Goal: Information Seeking & Learning: Learn about a topic

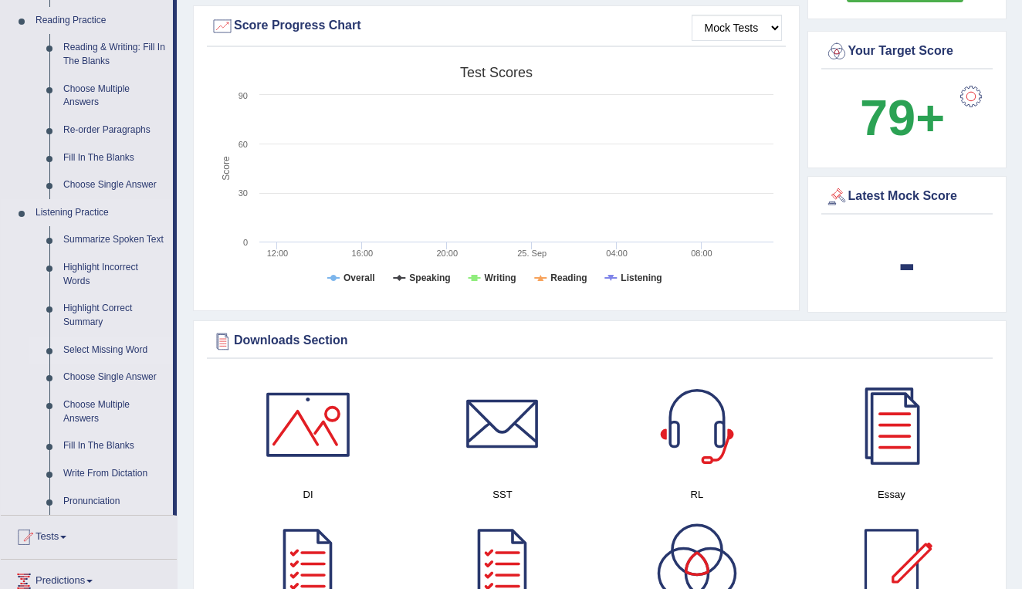
scroll to position [474, 0]
click at [93, 225] on link "Summarize Spoken Text" at bounding box center [114, 239] width 117 height 28
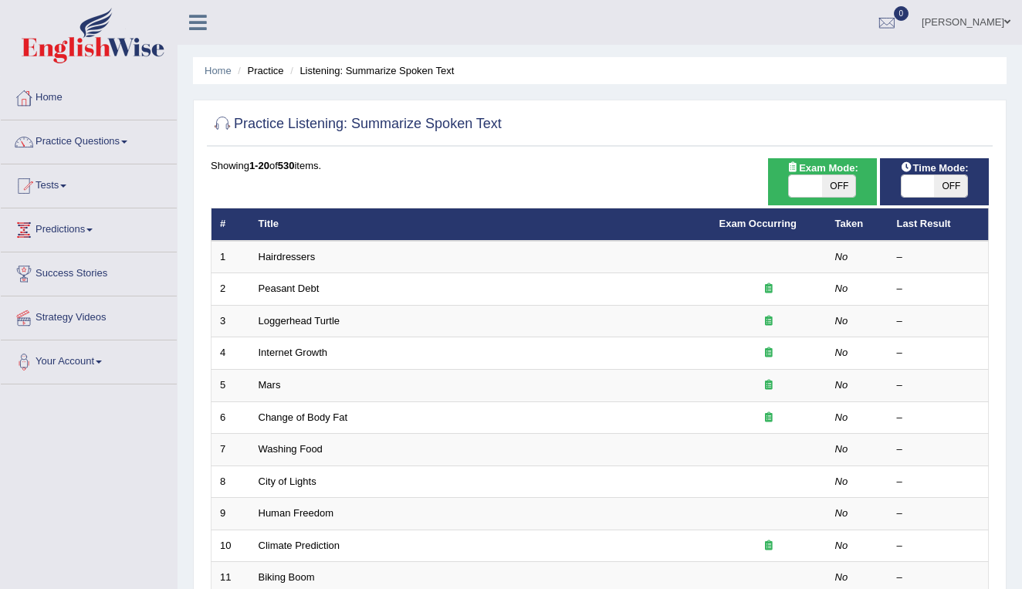
click at [942, 184] on span "OFF" at bounding box center [950, 186] width 33 height 22
checkbox input "true"
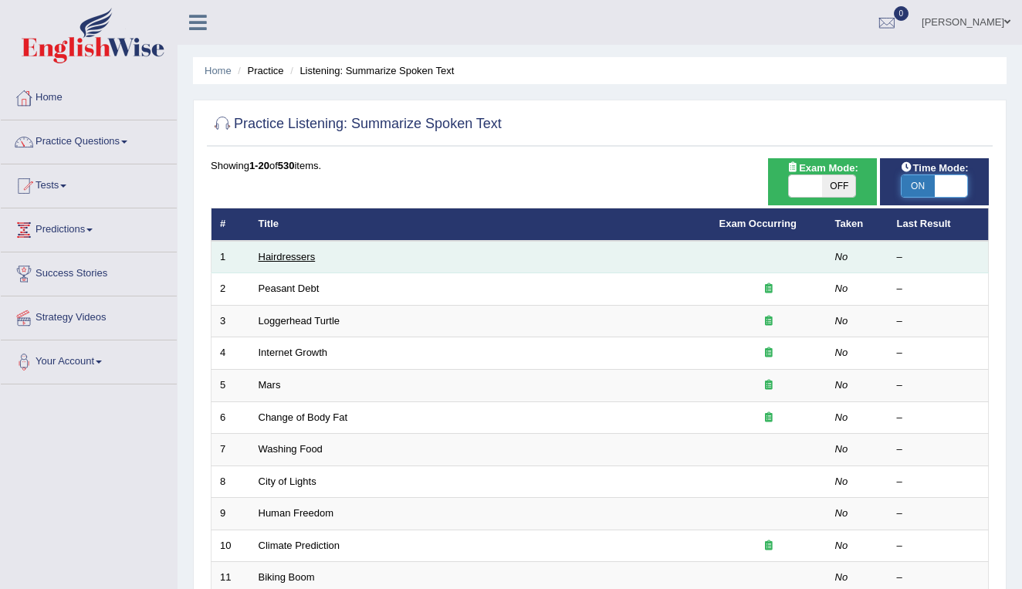
click at [300, 252] on link "Hairdressers" at bounding box center [287, 257] width 57 height 12
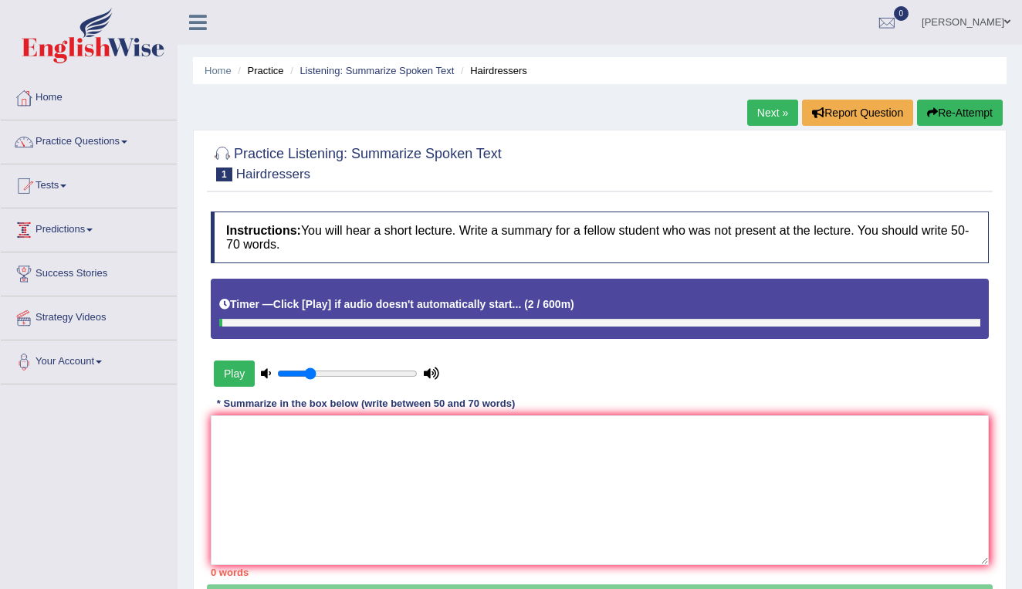
click at [222, 371] on button "Play" at bounding box center [234, 373] width 41 height 26
click at [239, 372] on button "Play" at bounding box center [234, 373] width 41 height 26
click at [239, 367] on button "Play" at bounding box center [234, 373] width 41 height 26
drag, startPoint x: 270, startPoint y: 323, endPoint x: 234, endPoint y: 324, distance: 36.3
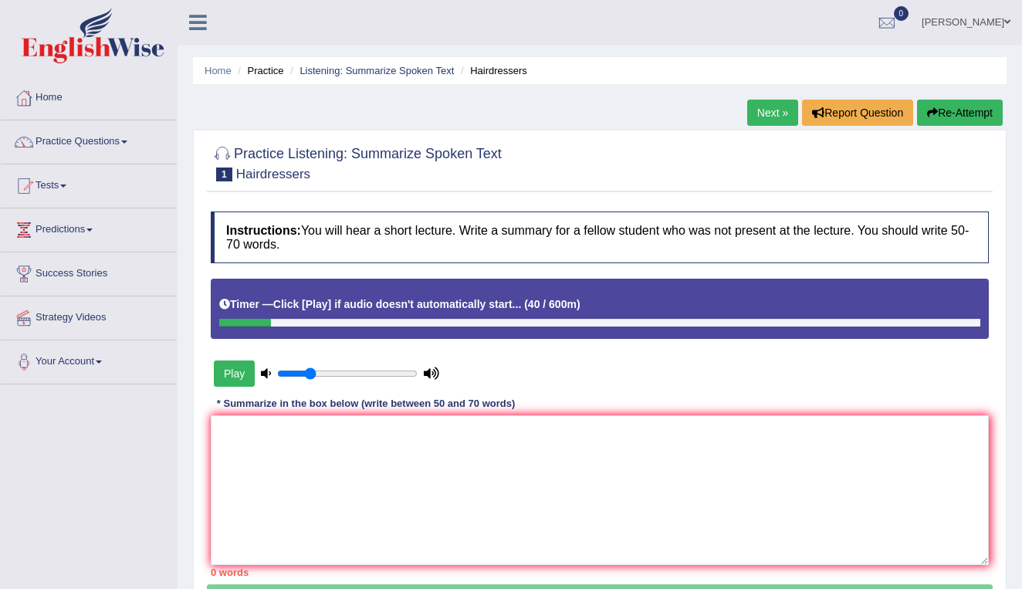
click at [235, 324] on div at bounding box center [245, 323] width 52 height 8
click at [228, 373] on button "Play" at bounding box center [234, 373] width 41 height 26
click at [235, 368] on button "Play" at bounding box center [234, 373] width 41 height 26
click at [758, 111] on link "Next »" at bounding box center [772, 113] width 51 height 26
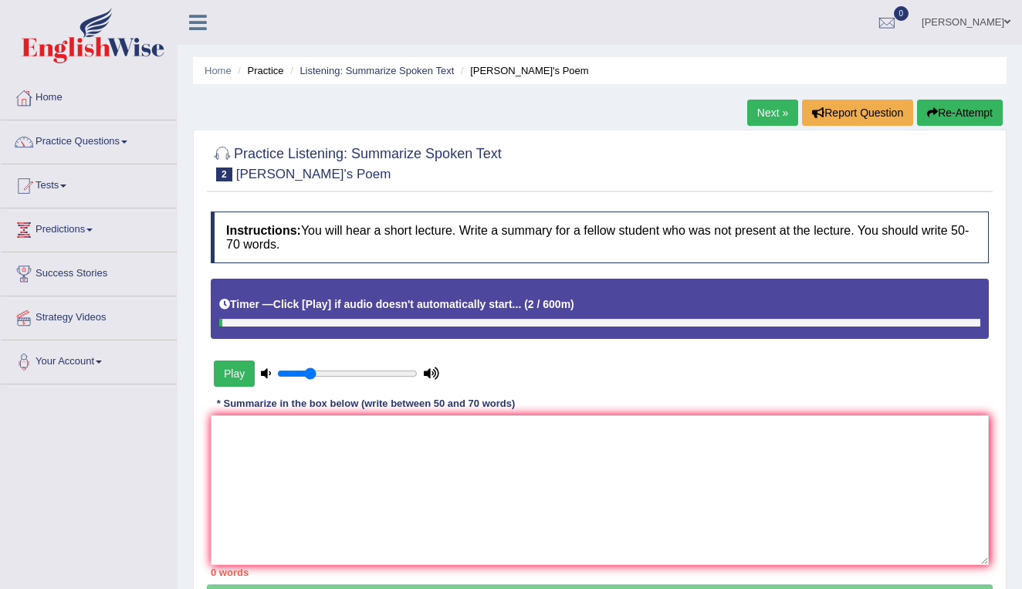
click at [234, 374] on button "Play" at bounding box center [234, 373] width 41 height 26
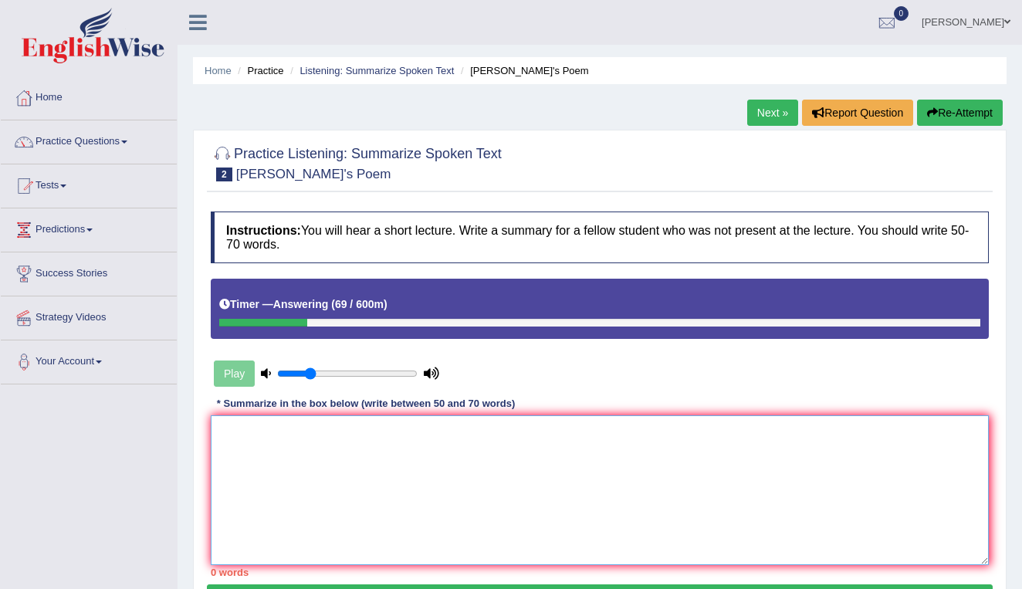
click at [256, 452] on textarea at bounding box center [600, 490] width 778 height 150
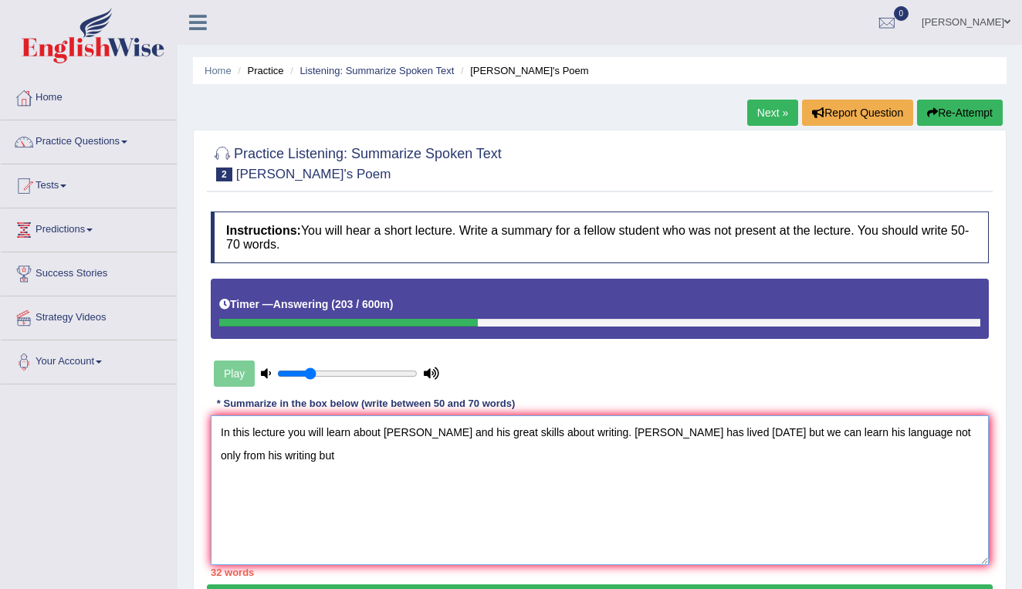
click at [795, 431] on textarea "In this lecture you will learn about [PERSON_NAME] and his great skills about w…" at bounding box center [600, 490] width 778 height 150
click at [288, 455] on textarea "In this lecture you will learn about [PERSON_NAME] and his great skills about w…" at bounding box center [600, 490] width 778 height 150
click at [593, 455] on textarea "In this lecture you will learn about [PERSON_NAME] and his great skills about w…" at bounding box center [600, 490] width 778 height 150
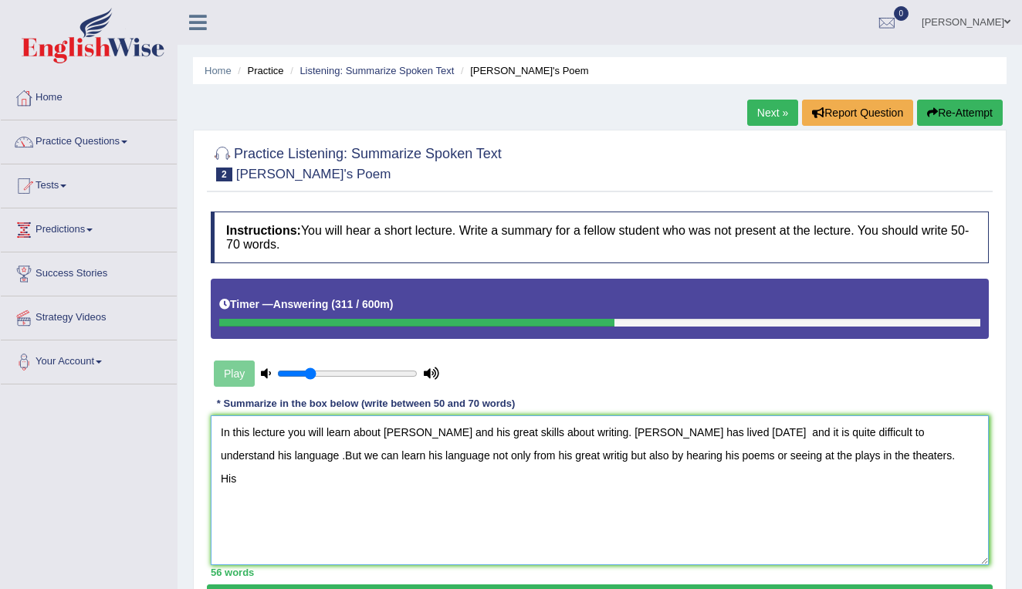
type textarea "In this lecture you will learn about [PERSON_NAME] and his great skills about w…"
